Goal: Task Accomplishment & Management: Complete application form

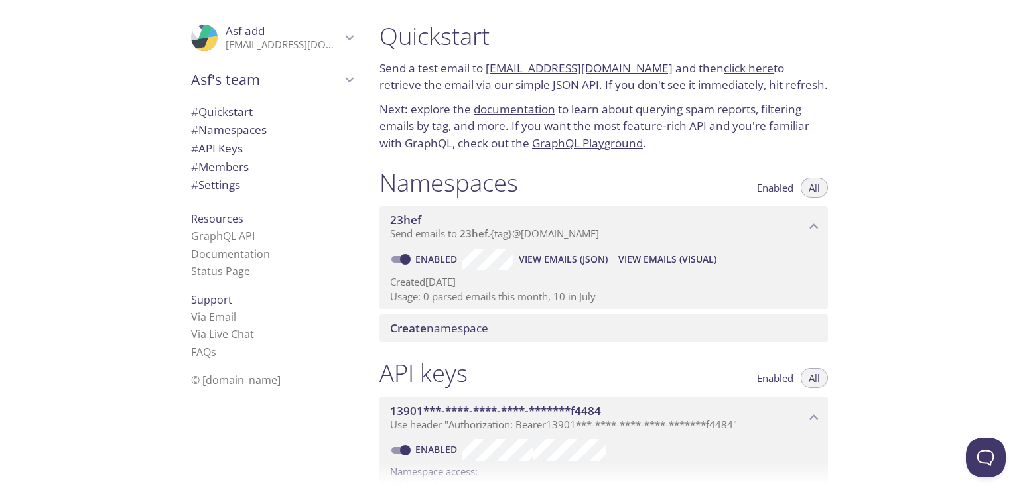
drag, startPoint x: 486, startPoint y: 64, endPoint x: 648, endPoint y: 66, distance: 161.9
click at [648, 66] on p "Send a test email to [EMAIL_ADDRESS][DOMAIN_NAME] and then click here to retrie…" at bounding box center [604, 77] width 449 height 34
copy link "[EMAIL_ADDRESS][DOMAIN_NAME]"
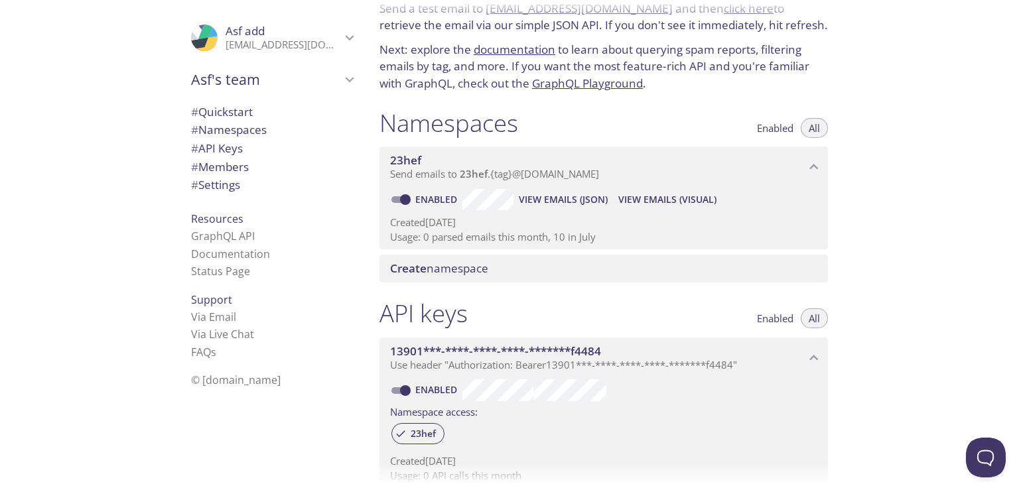
scroll to position [60, 0]
click at [552, 206] on span "View Emails (JSON)" at bounding box center [563, 199] width 89 height 16
click at [658, 200] on span "View Emails (Visual)" at bounding box center [668, 199] width 98 height 16
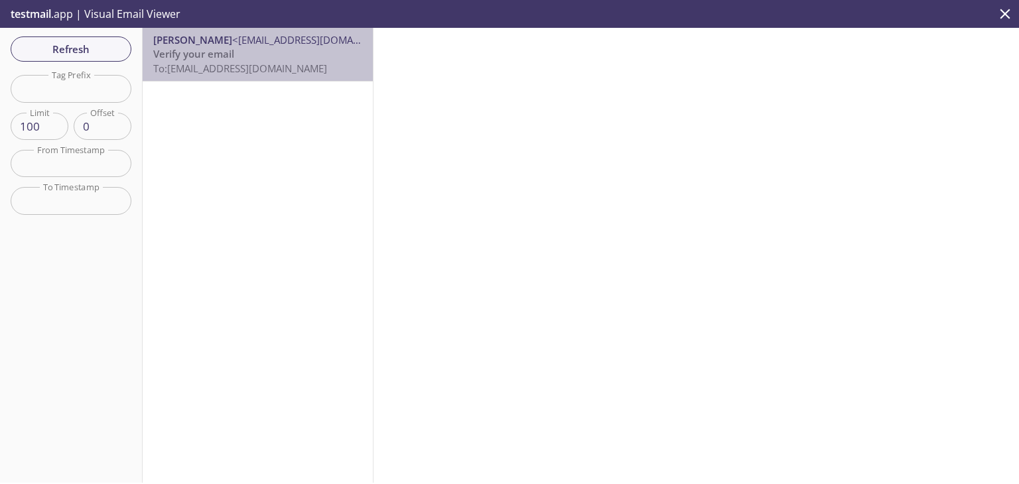
click at [258, 58] on p "Verify your email To: [EMAIL_ADDRESS][DOMAIN_NAME]" at bounding box center [257, 61] width 209 height 29
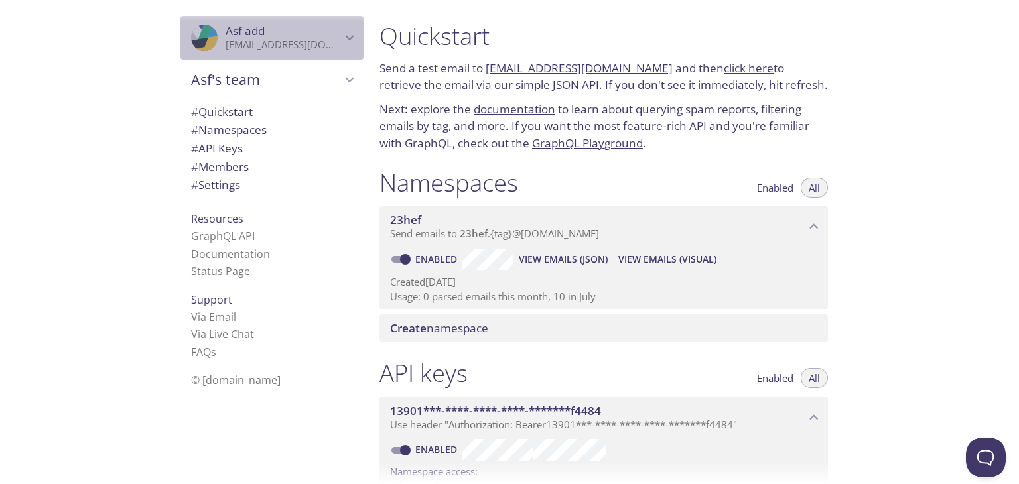
click at [312, 35] on span "Asf add" at bounding box center [283, 31] width 115 height 15
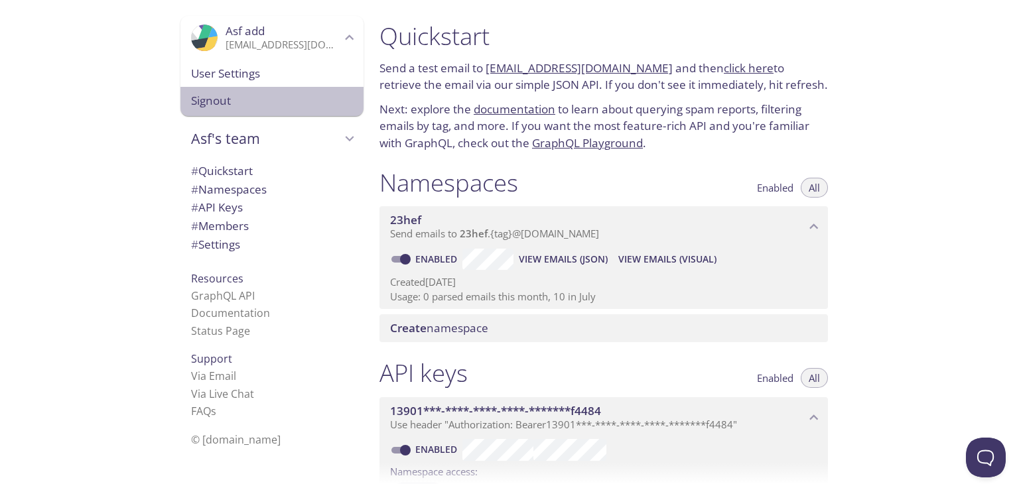
click at [202, 102] on span "Signout" at bounding box center [272, 100] width 162 height 17
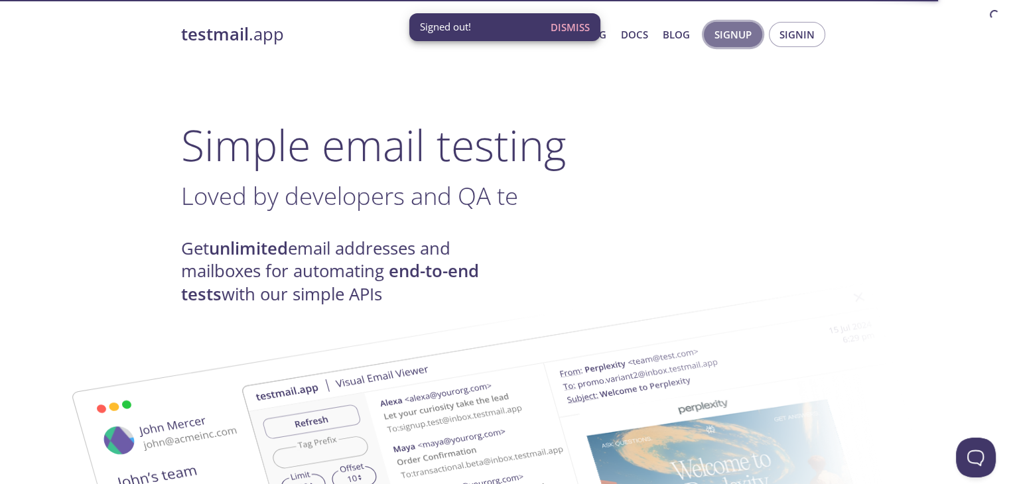
click at [730, 39] on span "Signup" at bounding box center [733, 34] width 37 height 17
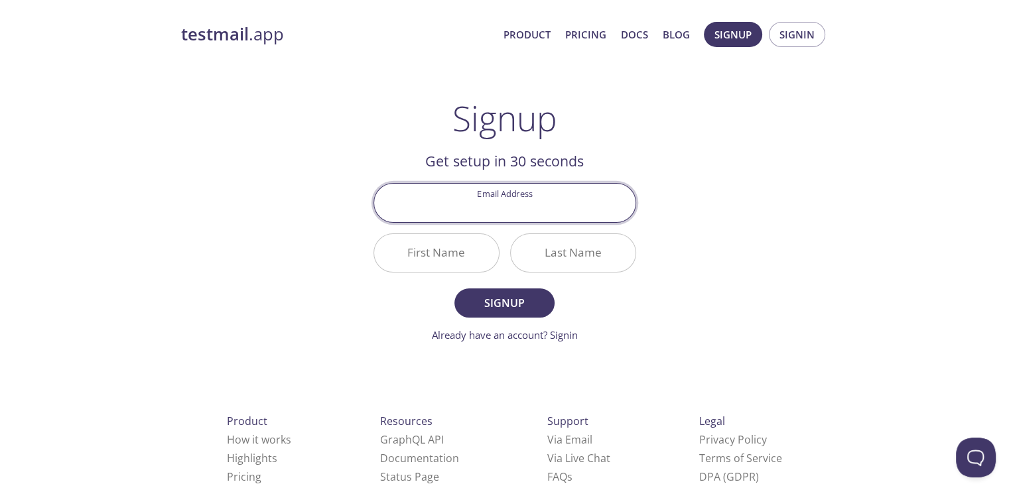
paste input "malichi.vitor@doodrops.org"
type input "malichi.vitor@doodrops.org"
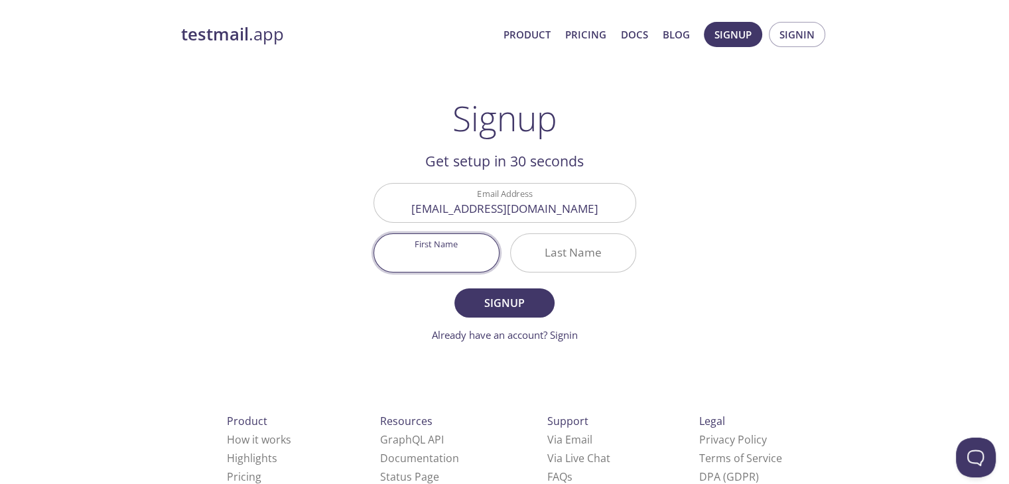
click at [480, 240] on input "First Name" at bounding box center [436, 253] width 125 height 38
type input "Aa"
click at [556, 252] on input "Last Name" at bounding box center [573, 253] width 125 height 38
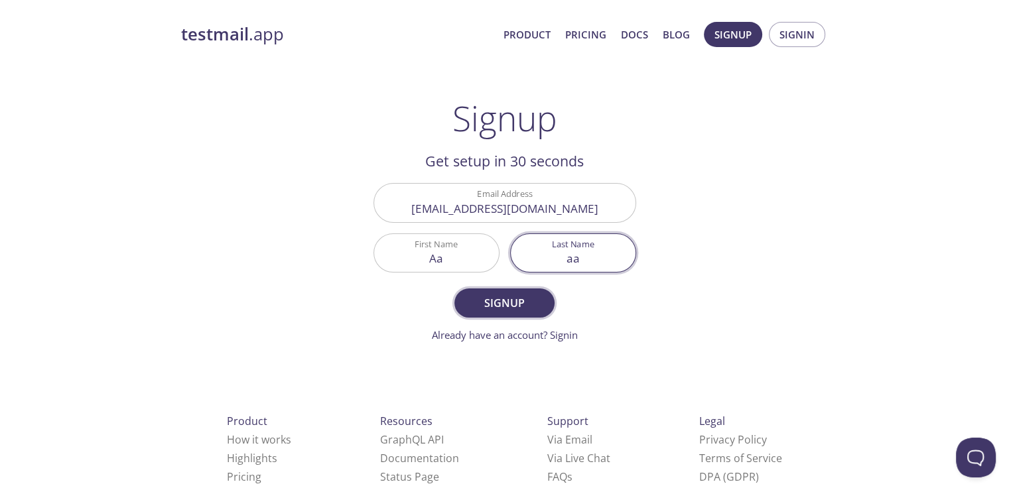
type input "aa"
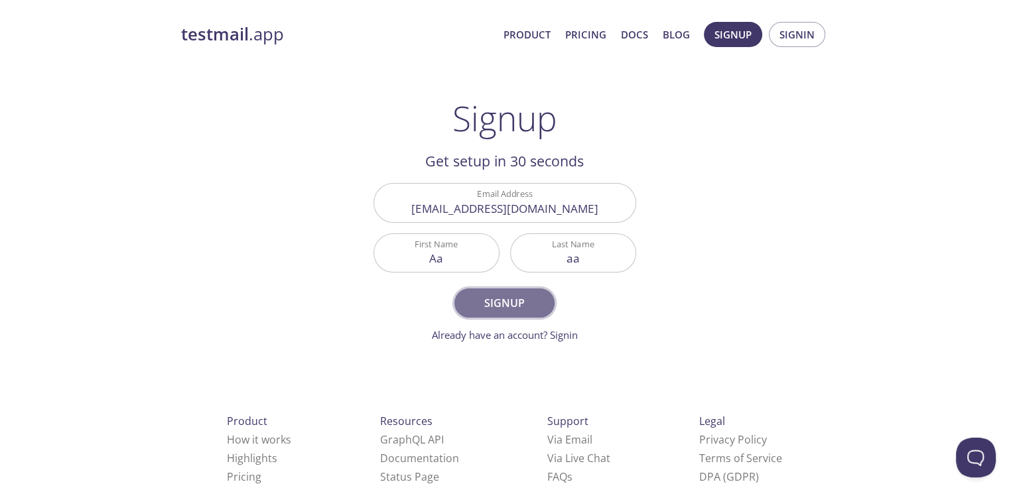
click at [530, 295] on span "Signup" at bounding box center [504, 303] width 70 height 19
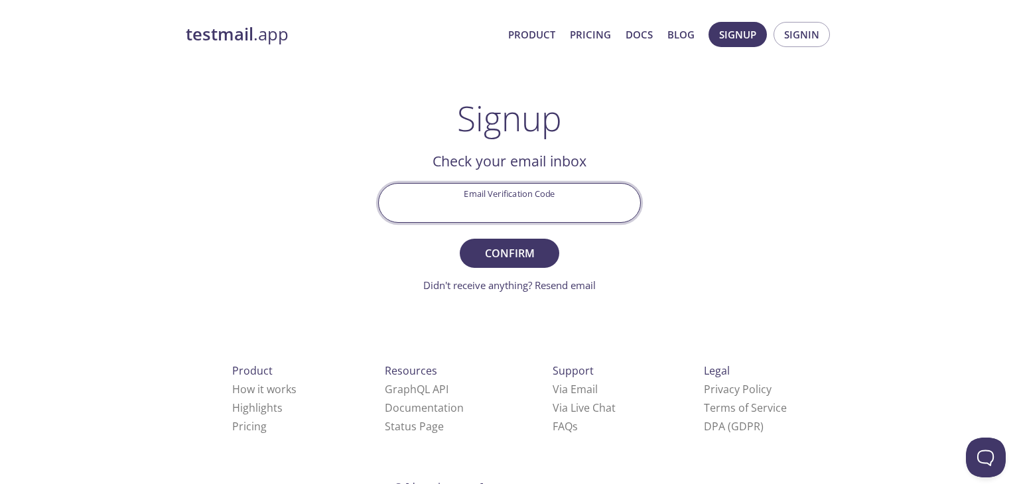
click at [537, 211] on input "Email Verification Code" at bounding box center [509, 203] width 261 height 38
paste input "MXP2S7W"
type input "MXP2S7W"
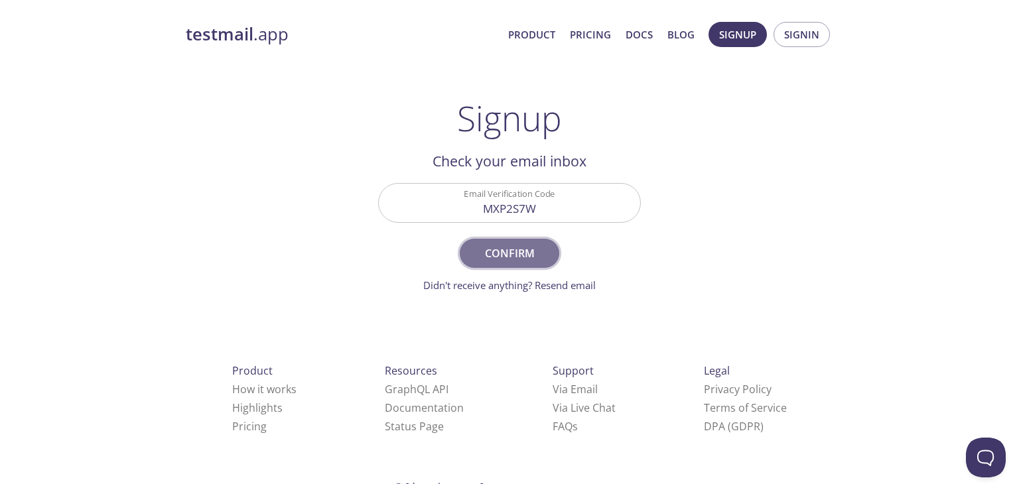
click at [502, 254] on span "Confirm" at bounding box center [510, 253] width 70 height 19
